Goal: Information Seeking & Learning: Learn about a topic

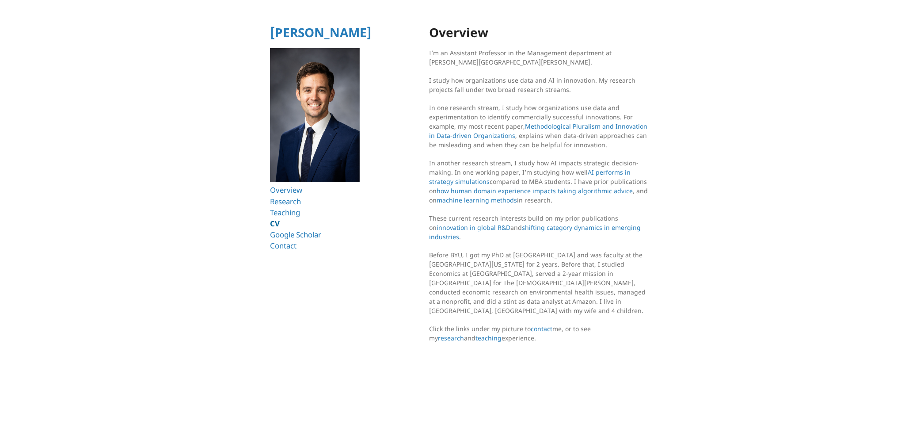
click at [276, 224] on link "CV" at bounding box center [275, 223] width 10 height 10
click at [295, 200] on link "Research" at bounding box center [287, 201] width 34 height 10
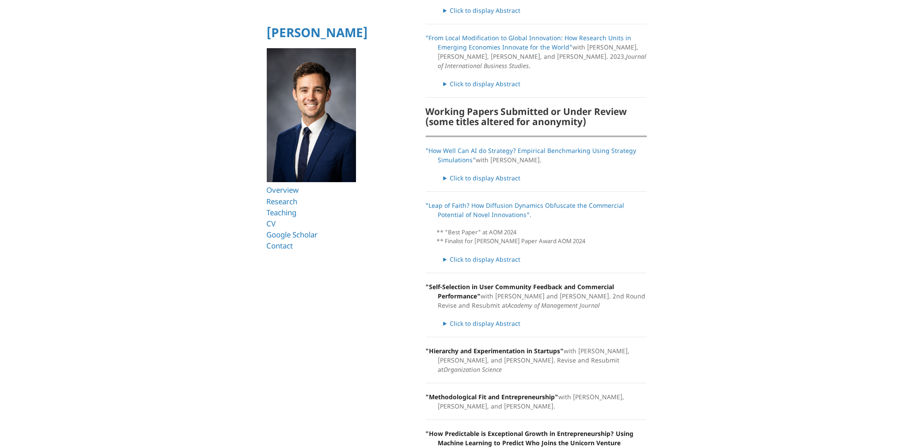
scroll to position [353, 0]
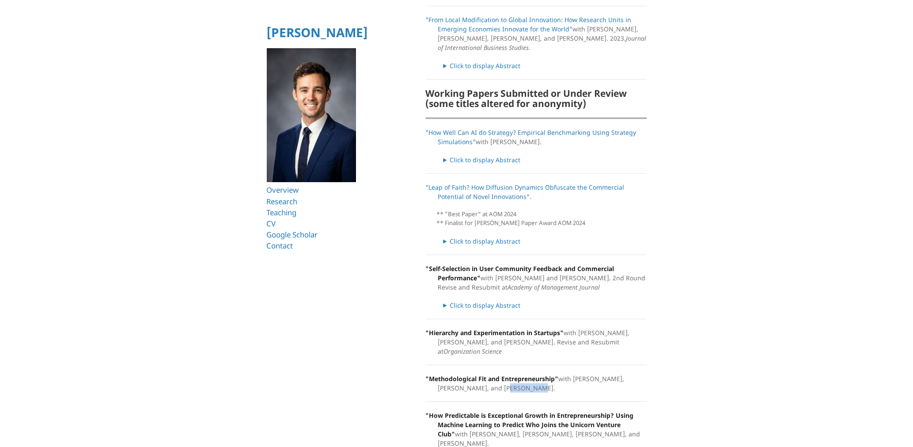
drag, startPoint x: 480, startPoint y: 376, endPoint x: 508, endPoint y: 380, distance: 27.6
click at [508, 380] on p ""Methodological Fit and Entrepreneurship" with Travis Howell, Anavir Shermon, a…" at bounding box center [536, 383] width 221 height 19
drag, startPoint x: 577, startPoint y: 365, endPoint x: 614, endPoint y: 367, distance: 37.2
click at [614, 374] on p ""Methodological Fit and Entrepreneurship" with Travis Howell, Anavir Shermon, a…" at bounding box center [536, 383] width 221 height 19
drag, startPoint x: 650, startPoint y: 261, endPoint x: 665, endPoint y: 198, distance: 65.0
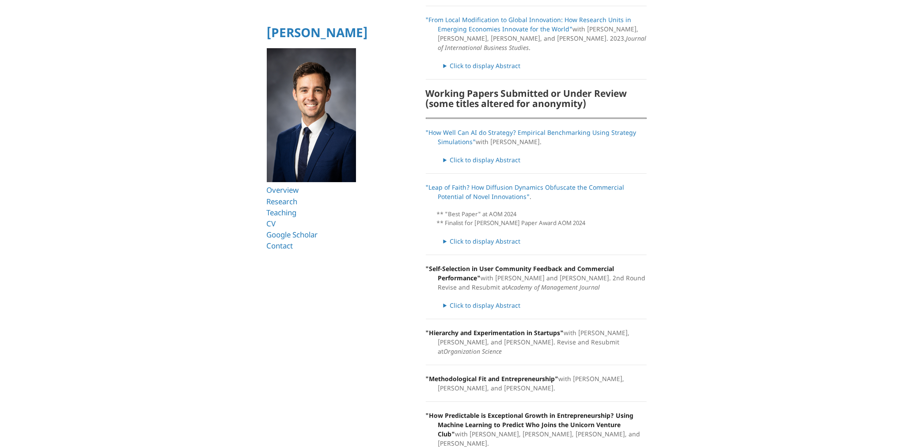
click at [650, 261] on html "Ryan T. Allen Overview Research Teaching CV Google Scholar Contact Research Pub…" at bounding box center [456, 146] width 913 height 998
